Goal: Transaction & Acquisition: Purchase product/service

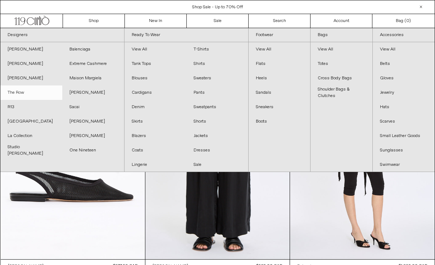
click at [23, 92] on link "The Row" at bounding box center [31, 92] width 62 height 14
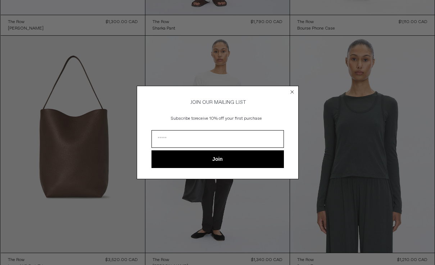
click at [291, 89] on circle "Close dialog" at bounding box center [292, 92] width 7 height 7
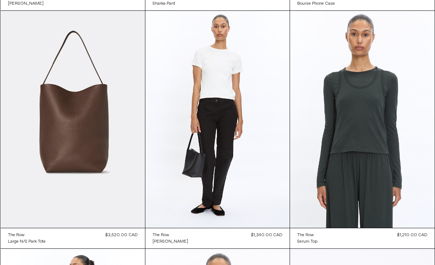
scroll to position [508, 0]
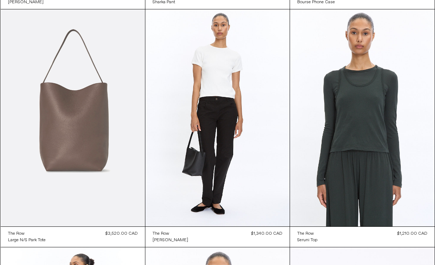
click at [100, 195] on at bounding box center [73, 117] width 144 height 217
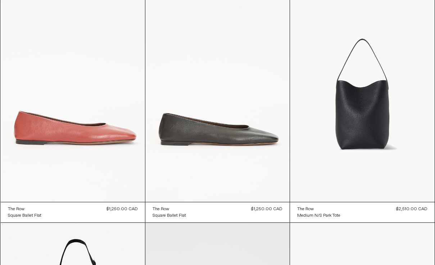
scroll to position [3629, 0]
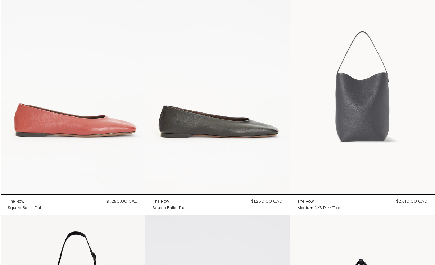
click at [359, 127] on at bounding box center [362, 85] width 144 height 217
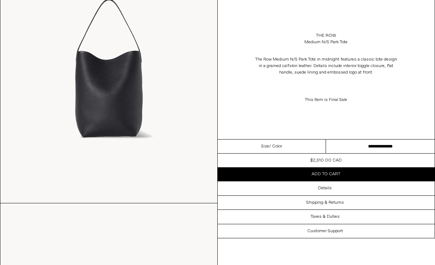
scroll to position [114, 0]
